Goal: Task Accomplishment & Management: Use online tool/utility

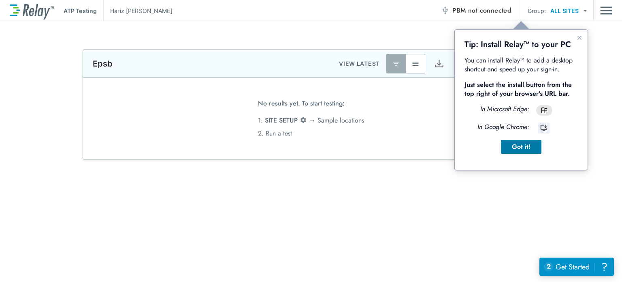
click at [509, 142] on div "Got it!" at bounding box center [522, 147] width 28 height 10
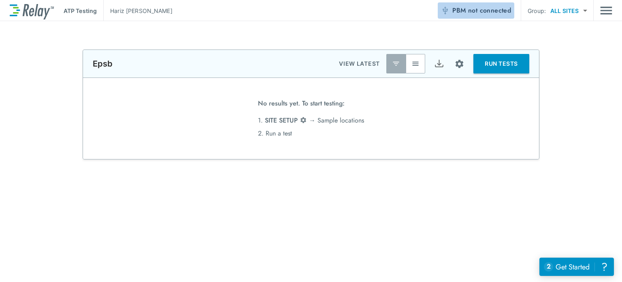
click at [502, 4] on button "PBM not connected" at bounding box center [476, 10] width 77 height 16
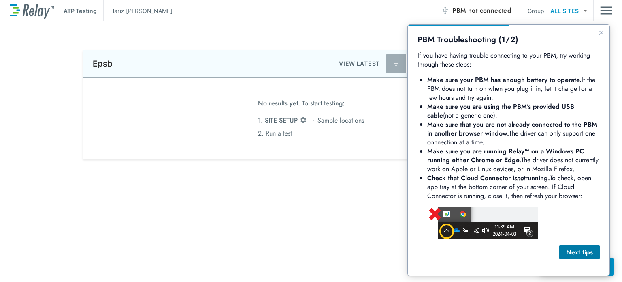
click at [583, 254] on div "Next tips" at bounding box center [580, 252] width 28 height 10
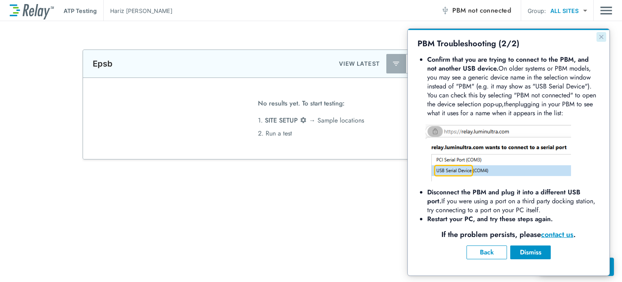
click at [602, 37] on icon "Close guide" at bounding box center [601, 37] width 4 height 4
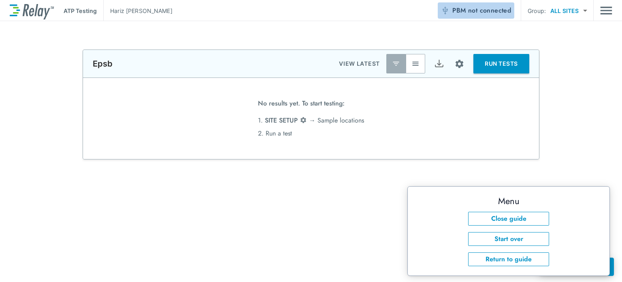
click at [478, 4] on button "PBM not connected" at bounding box center [476, 10] width 77 height 16
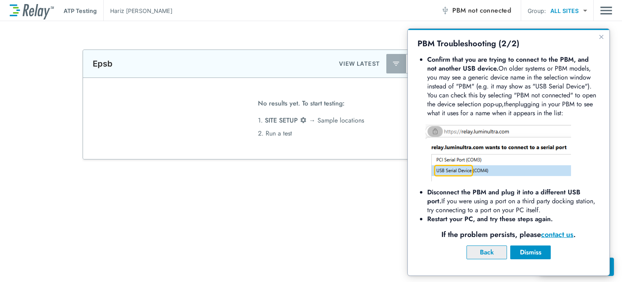
click at [486, 258] on button "Back" at bounding box center [487, 252] width 41 height 14
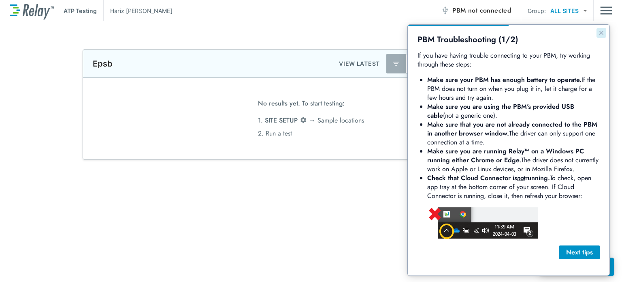
click at [602, 32] on icon "Close guide" at bounding box center [601, 33] width 4 height 4
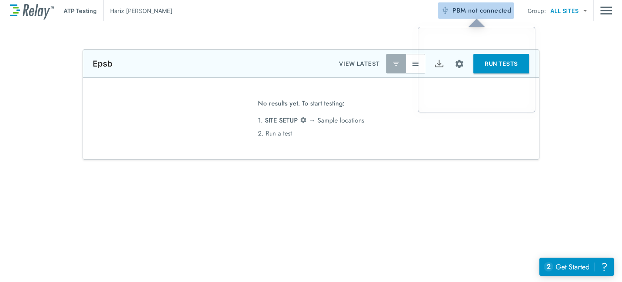
click at [494, 11] on span "not connected" at bounding box center [489, 10] width 43 height 9
click at [282, 109] on span "No results yet. To start testing:" at bounding box center [301, 105] width 87 height 17
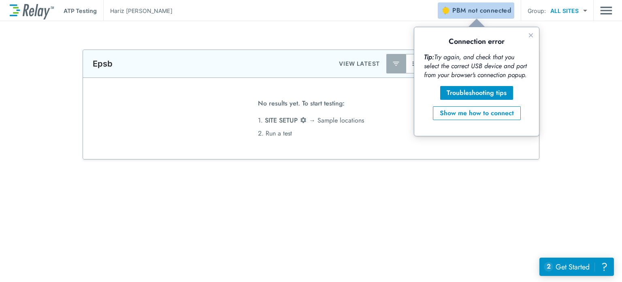
click at [469, 8] on span "not connected" at bounding box center [489, 10] width 43 height 9
